Goal: Task Accomplishment & Management: Manage account settings

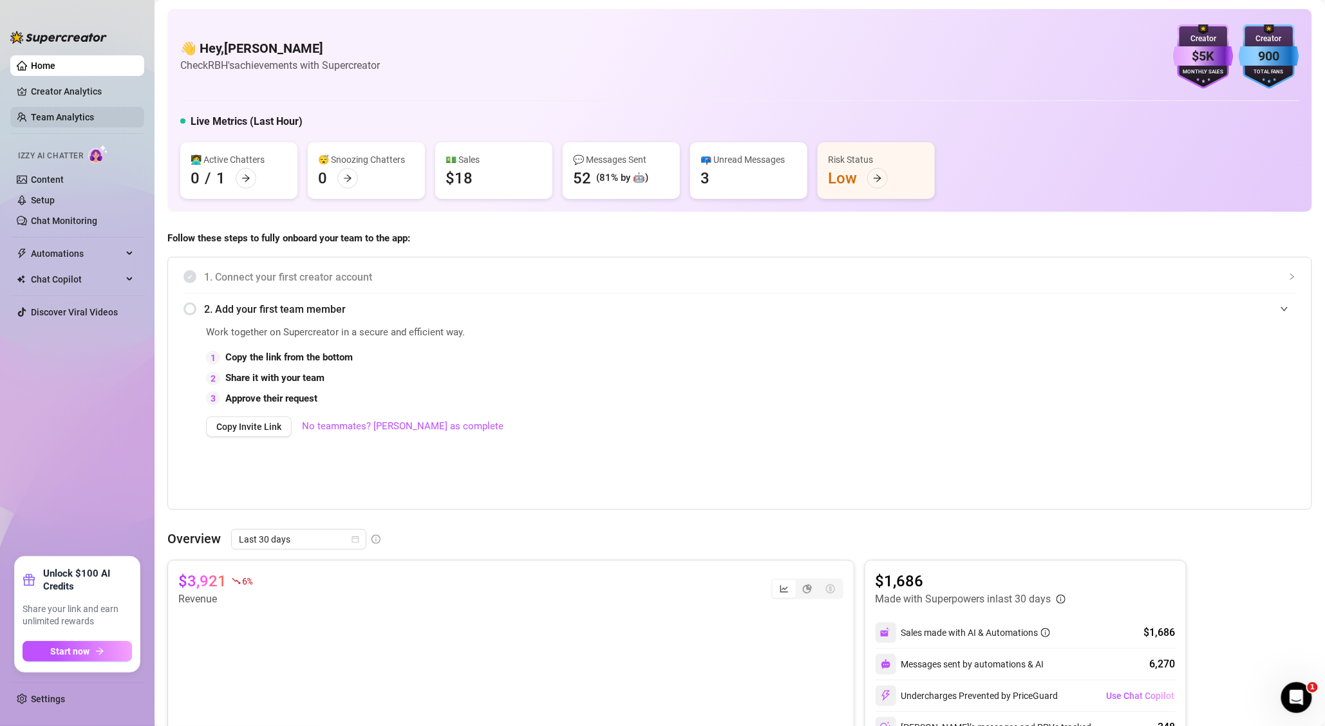
scroll to position [469, 0]
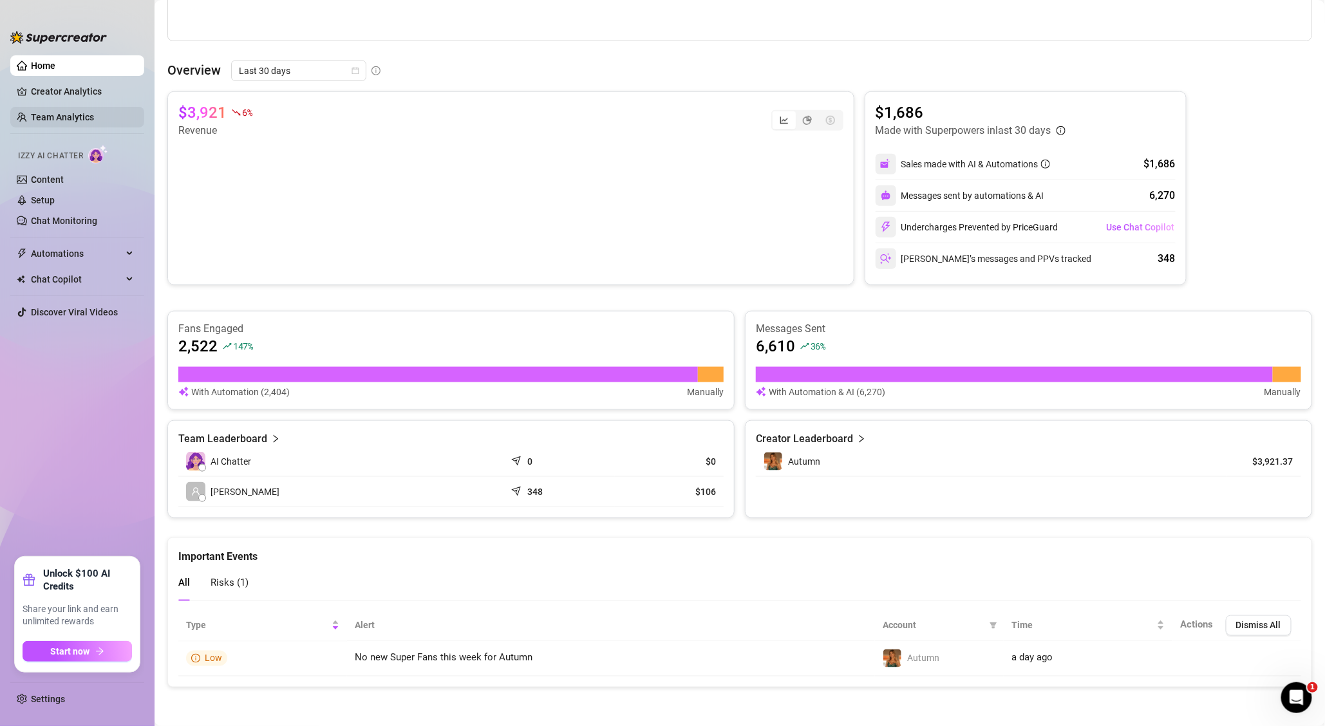
click at [66, 112] on link "Team Analytics" at bounding box center [62, 117] width 63 height 10
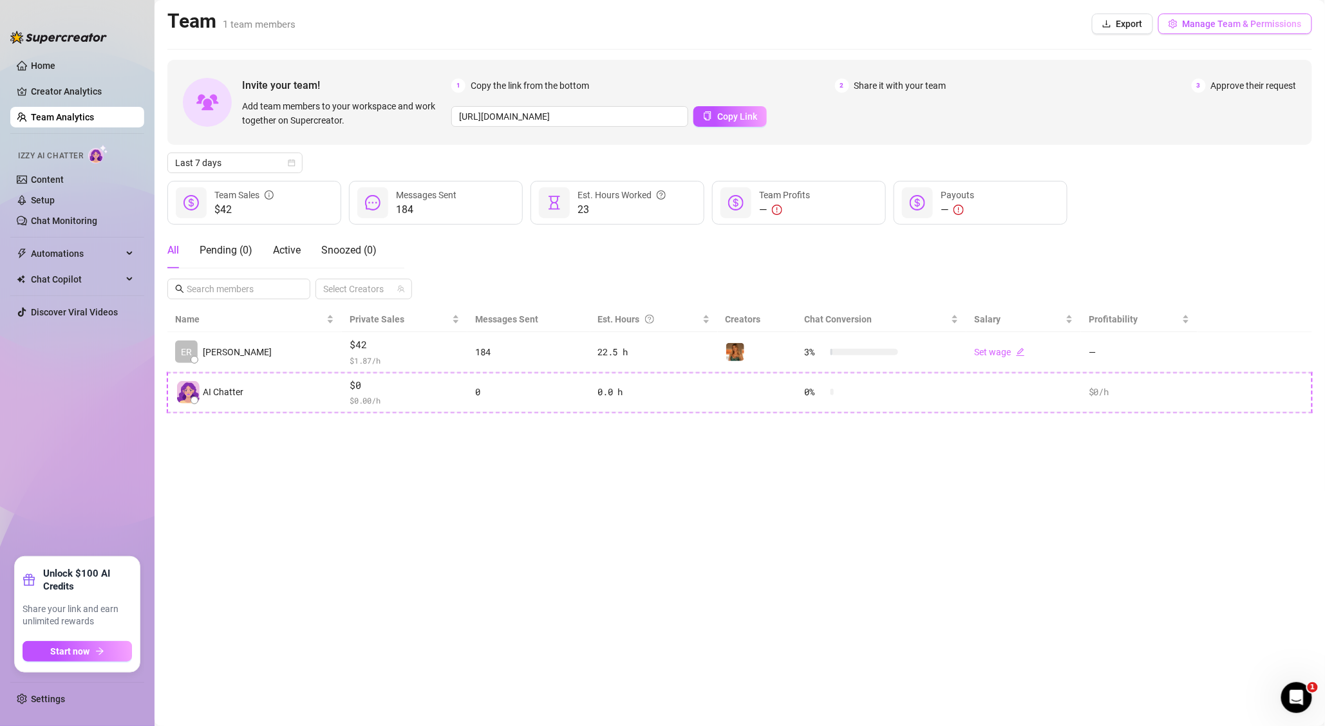
click at [1196, 21] on span "Manage Team & Permissions" at bounding box center [1242, 24] width 119 height 10
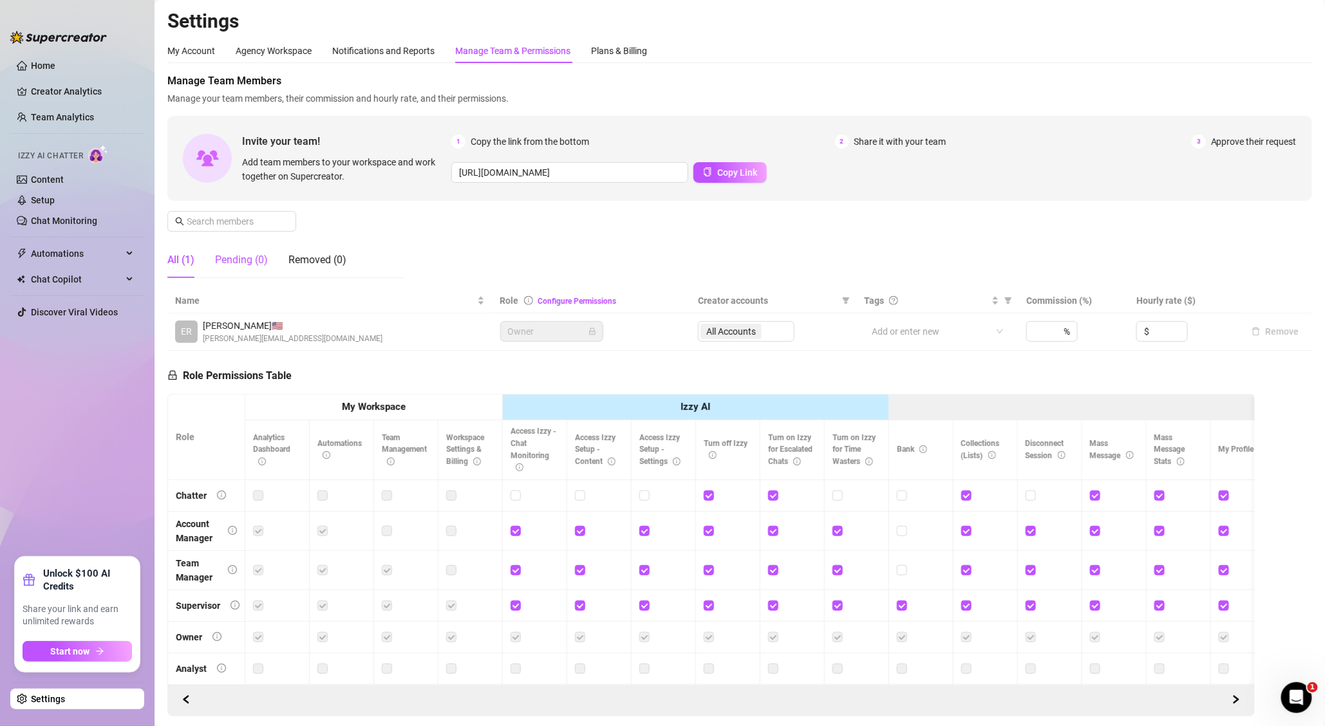
click at [222, 265] on div "Pending (0)" at bounding box center [241, 259] width 53 height 15
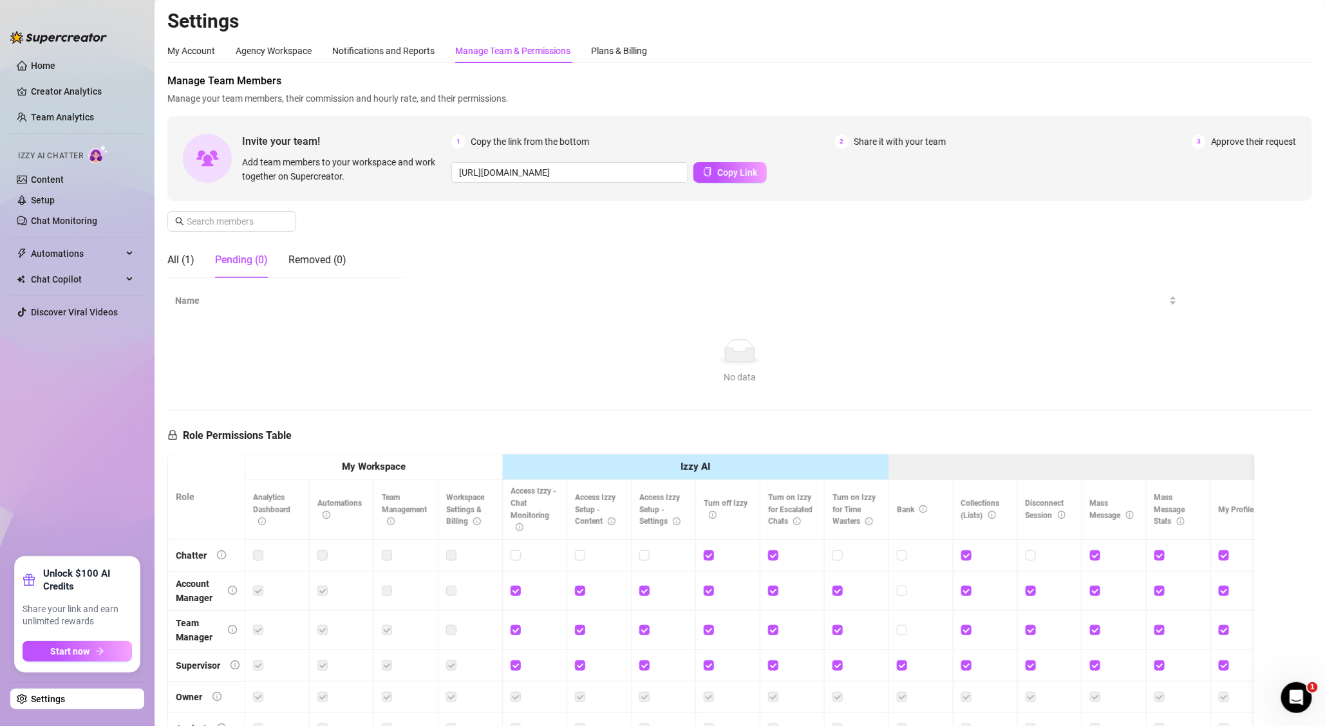
click at [282, 256] on div "All (1) Pending (0) Removed (0)" at bounding box center [256, 260] width 179 height 36
click at [299, 259] on div "Removed (0)" at bounding box center [317, 259] width 58 height 15
click at [181, 254] on div "All (1)" at bounding box center [180, 259] width 27 height 15
